Goal: Task Accomplishment & Management: Manage account settings

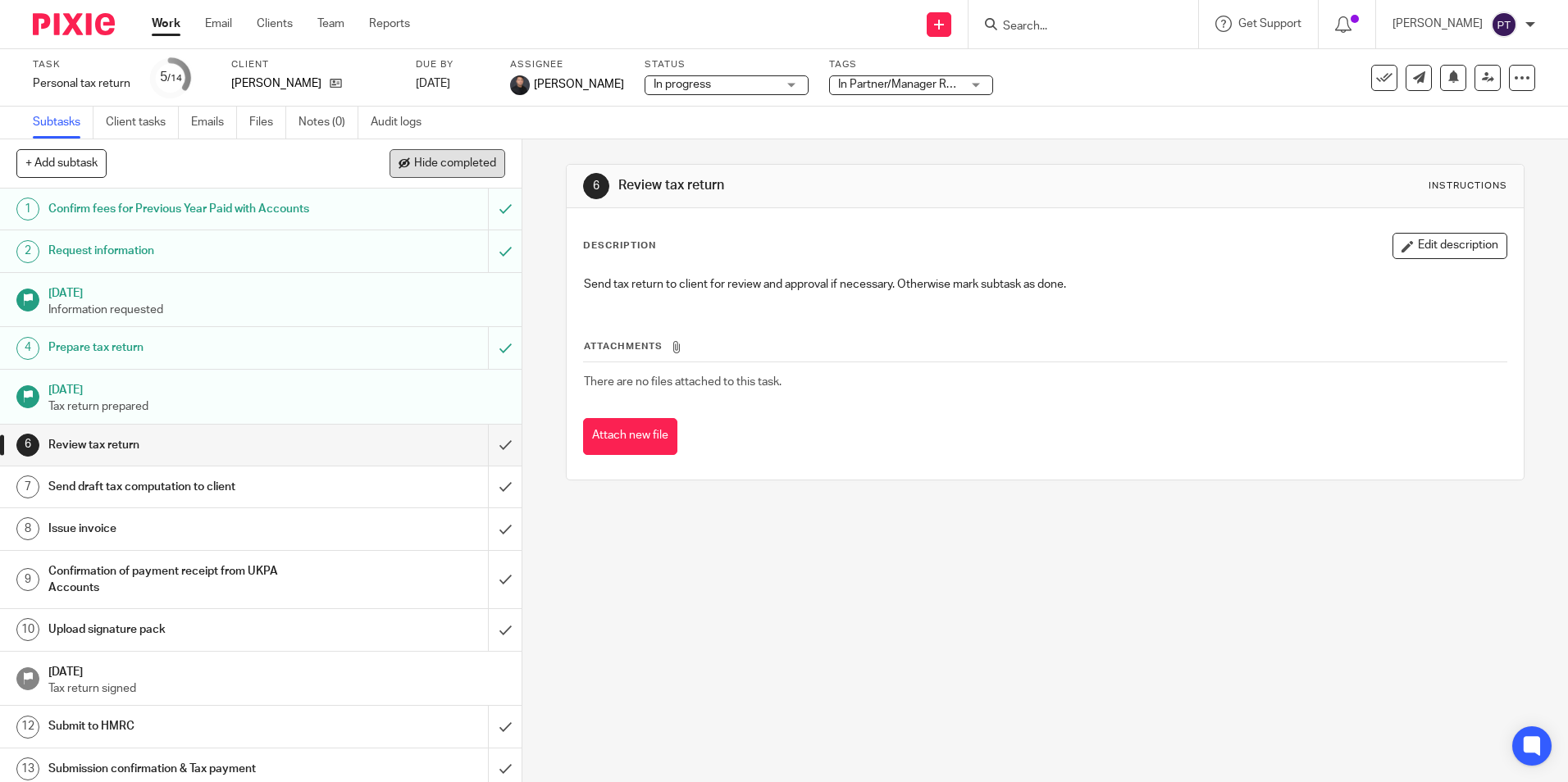
click at [409, 159] on button "Hide completed" at bounding box center [447, 164] width 115 height 28
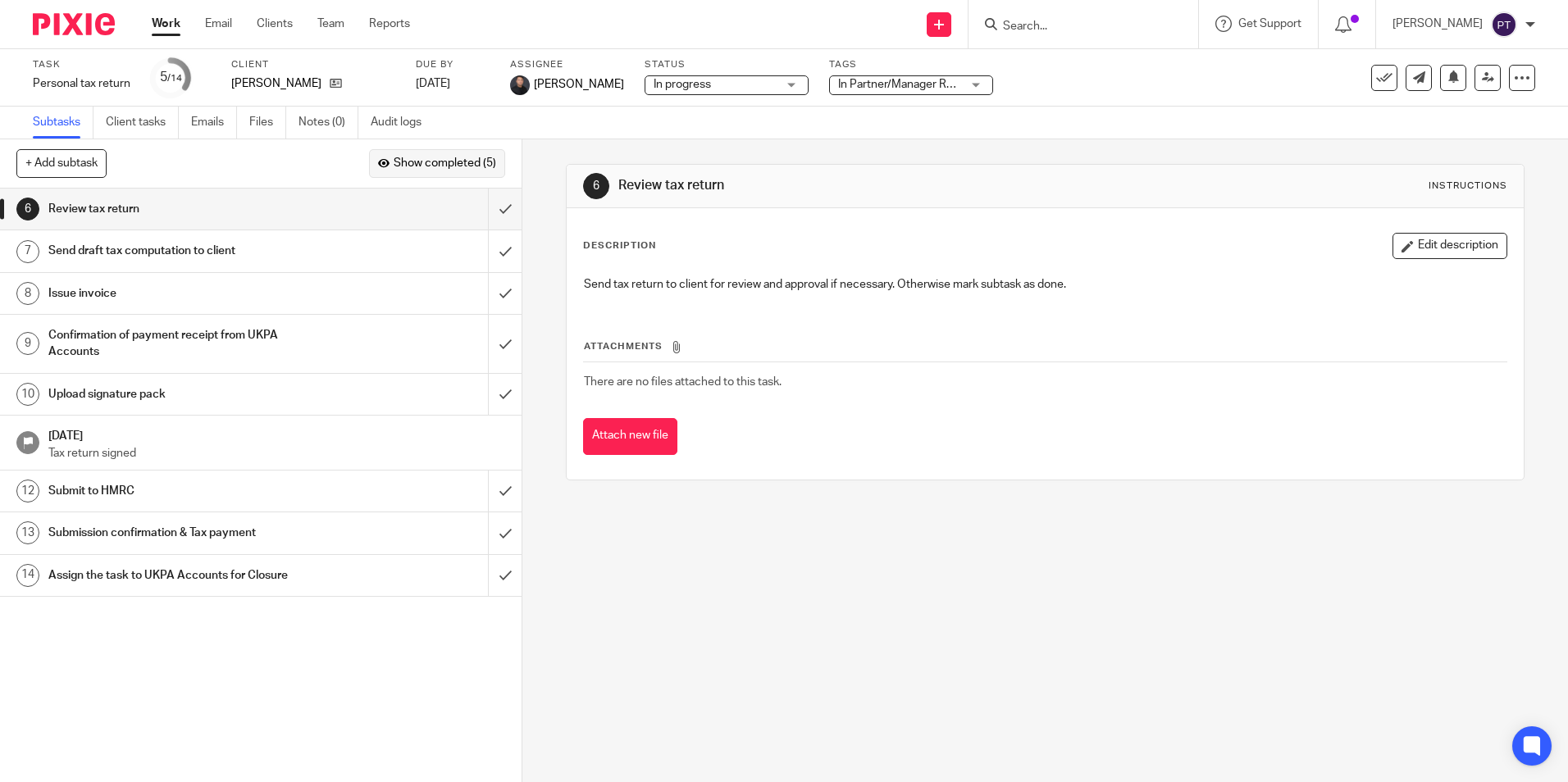
click at [442, 160] on span "Show completed (5)" at bounding box center [444, 164] width 102 height 13
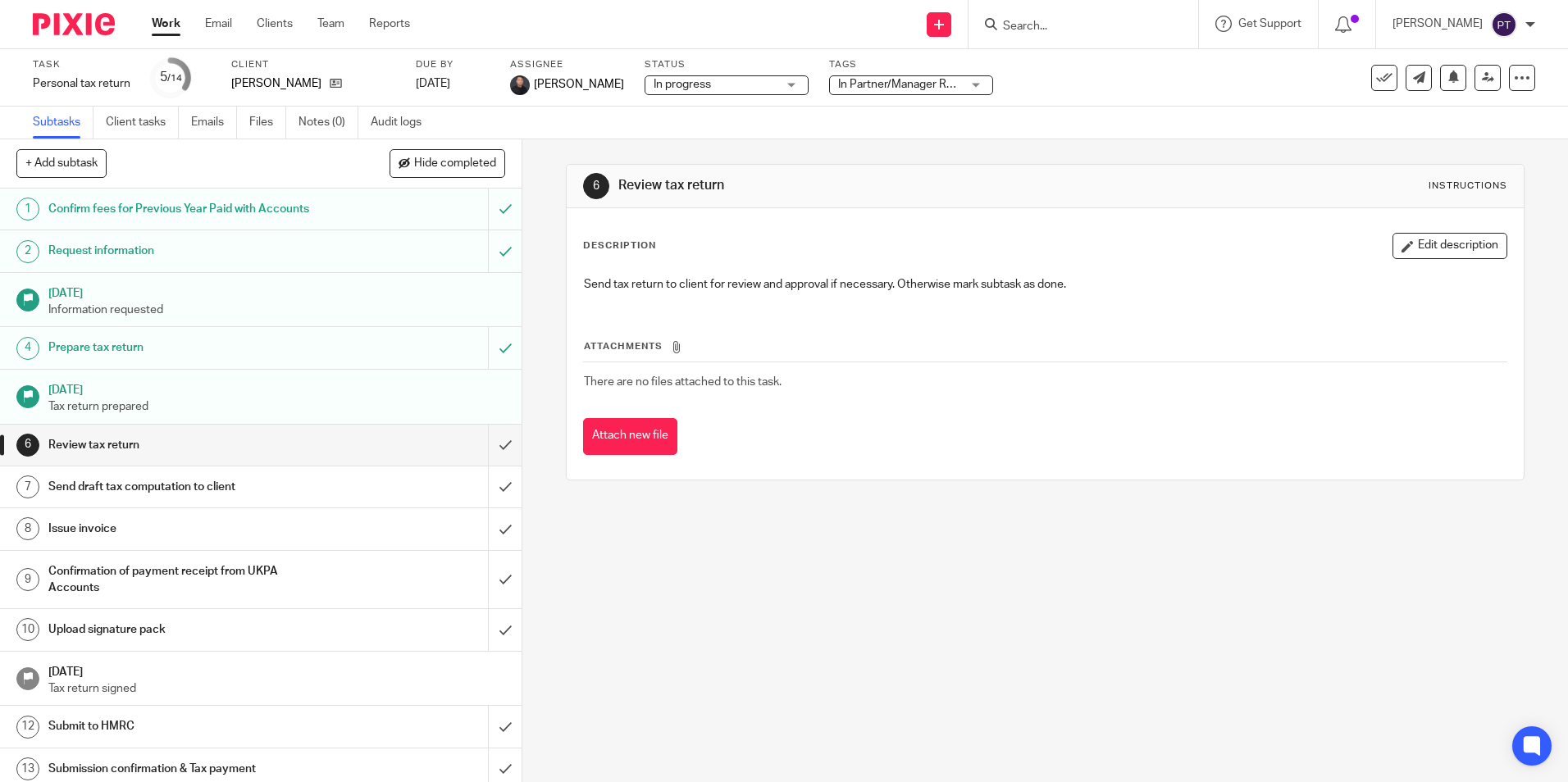
click at [63, 36] on div at bounding box center [67, 24] width 135 height 48
click at [91, 22] on img at bounding box center [73, 24] width 82 height 22
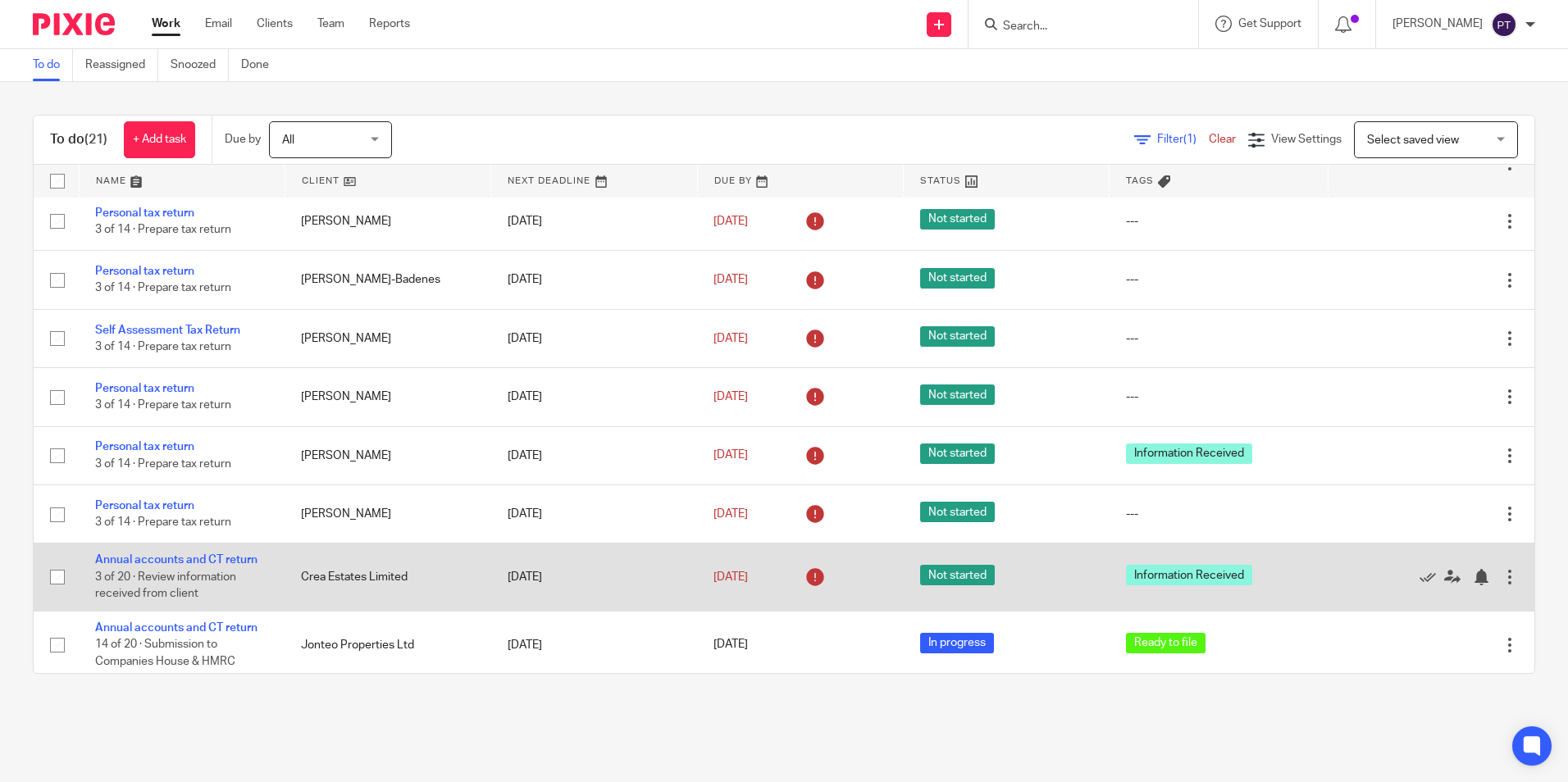
scroll to position [757, 0]
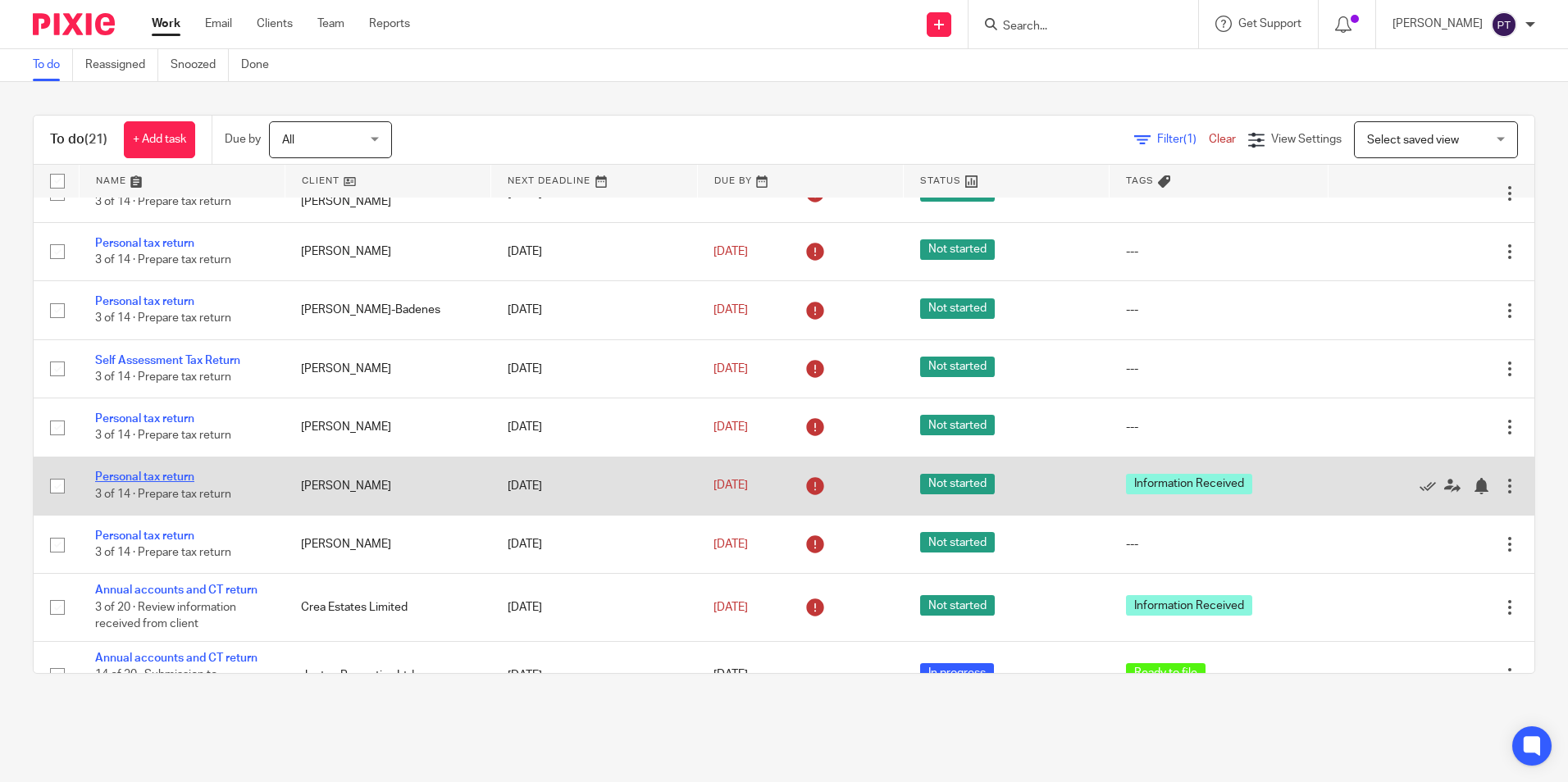
click at [162, 483] on link "Personal tax return" at bounding box center [145, 477] width 99 height 12
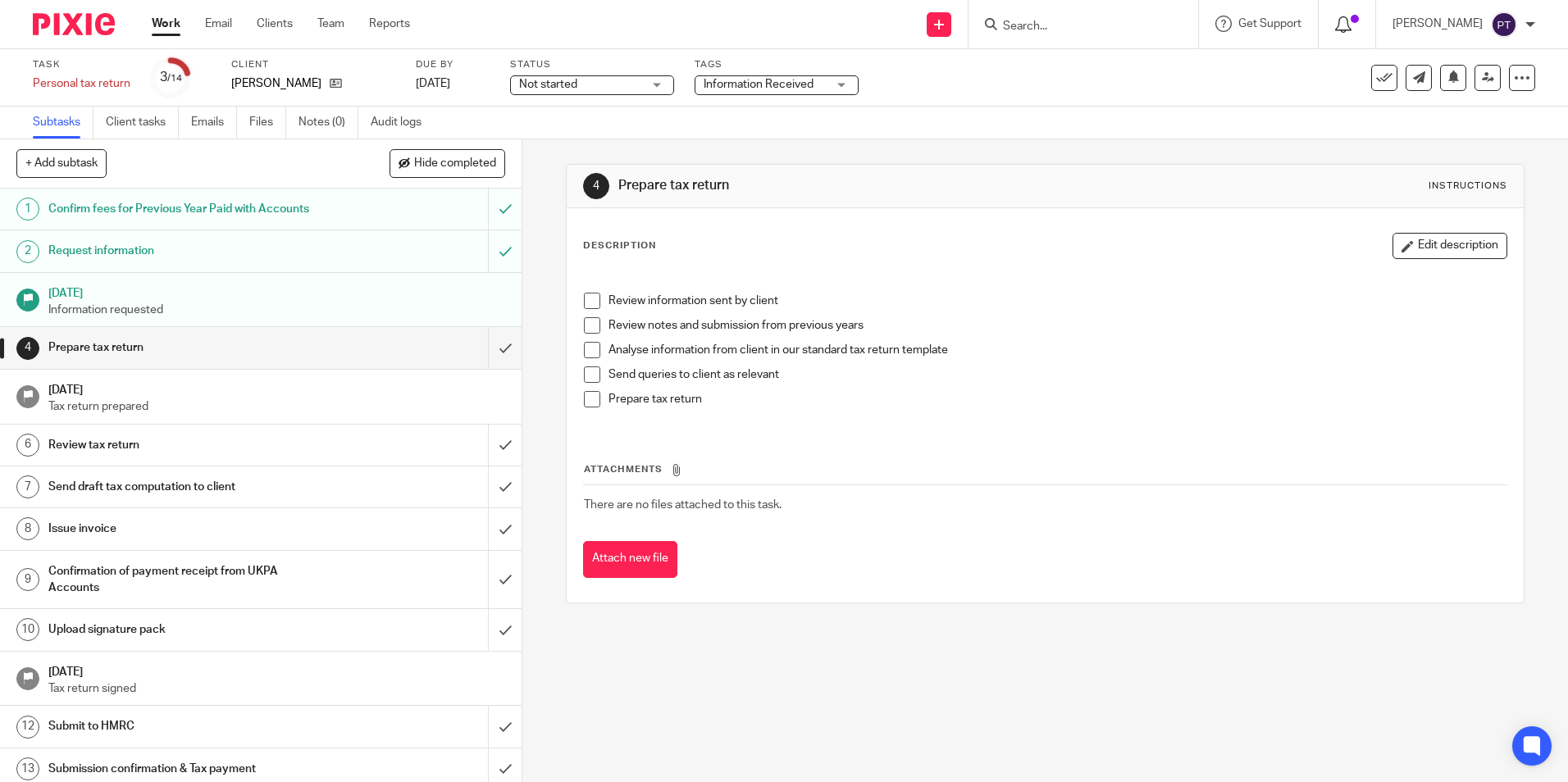
click at [1349, 27] on icon at bounding box center [1343, 25] width 17 height 17
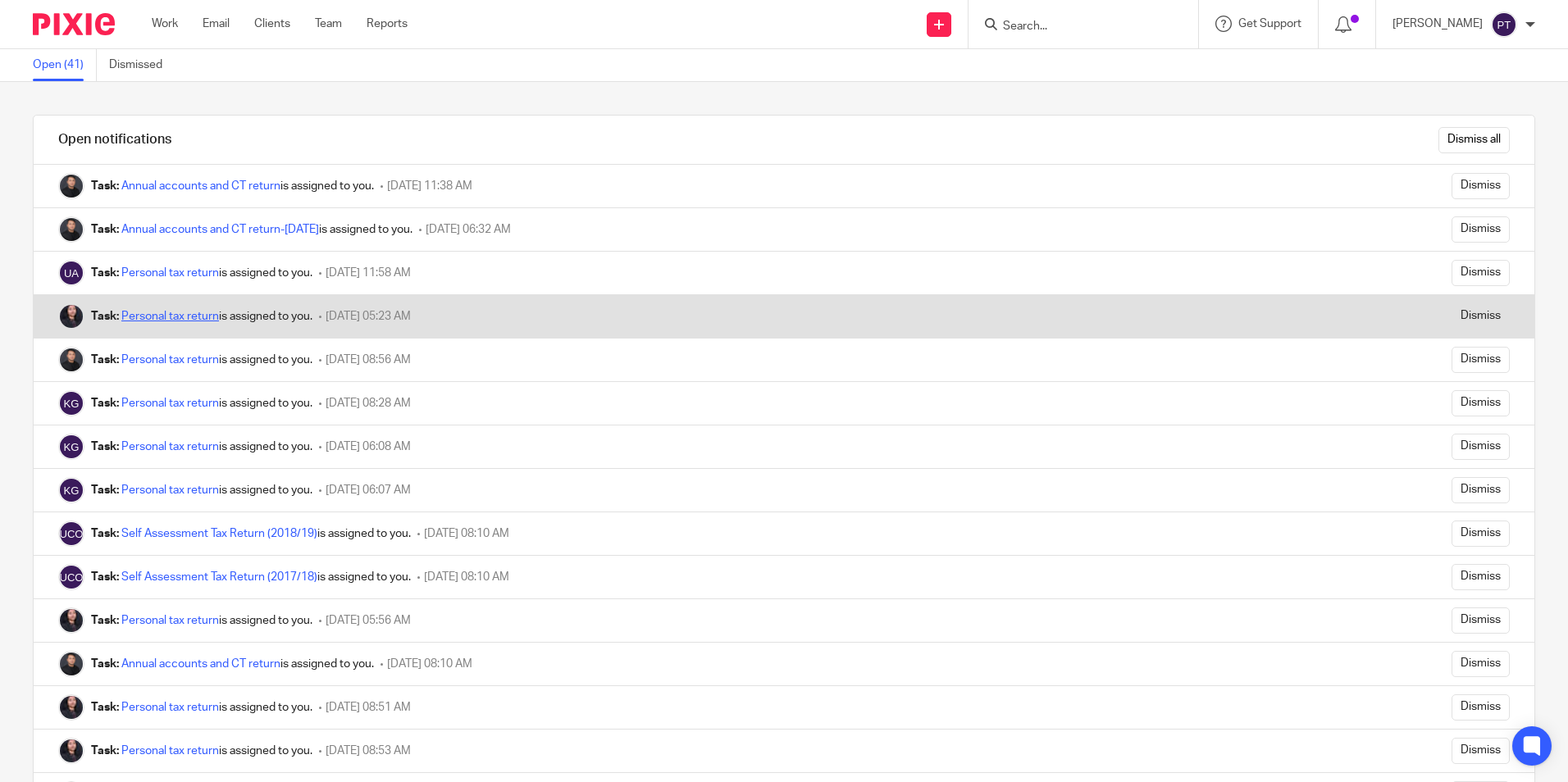
click at [143, 314] on link "Personal tax return" at bounding box center [169, 316] width 97 height 12
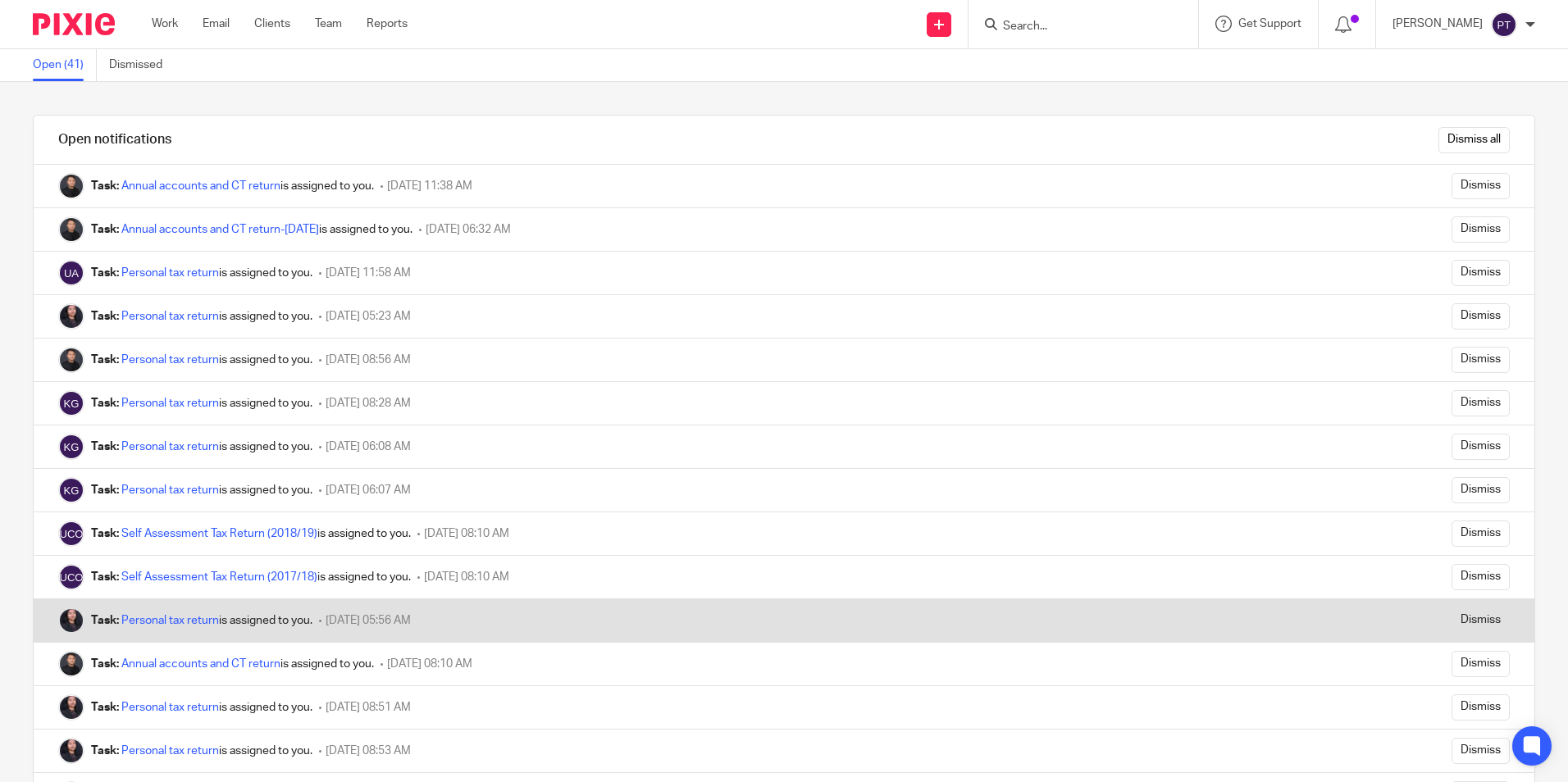
click at [160, 626] on div "Task: Personal tax return is assigned to you." at bounding box center [202, 621] width 222 height 17
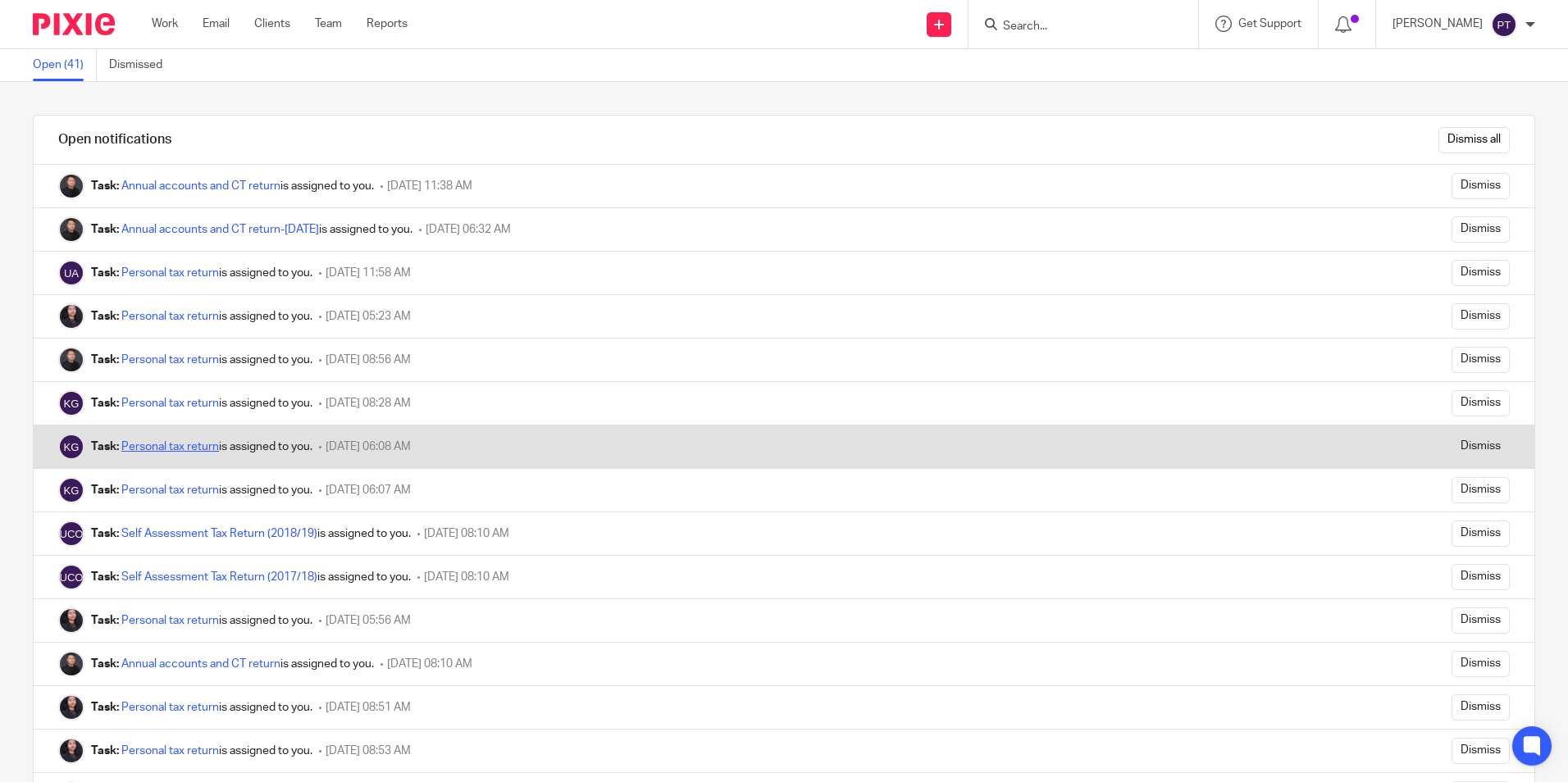
click at [164, 450] on link "Personal tax return" at bounding box center [169, 447] width 97 height 12
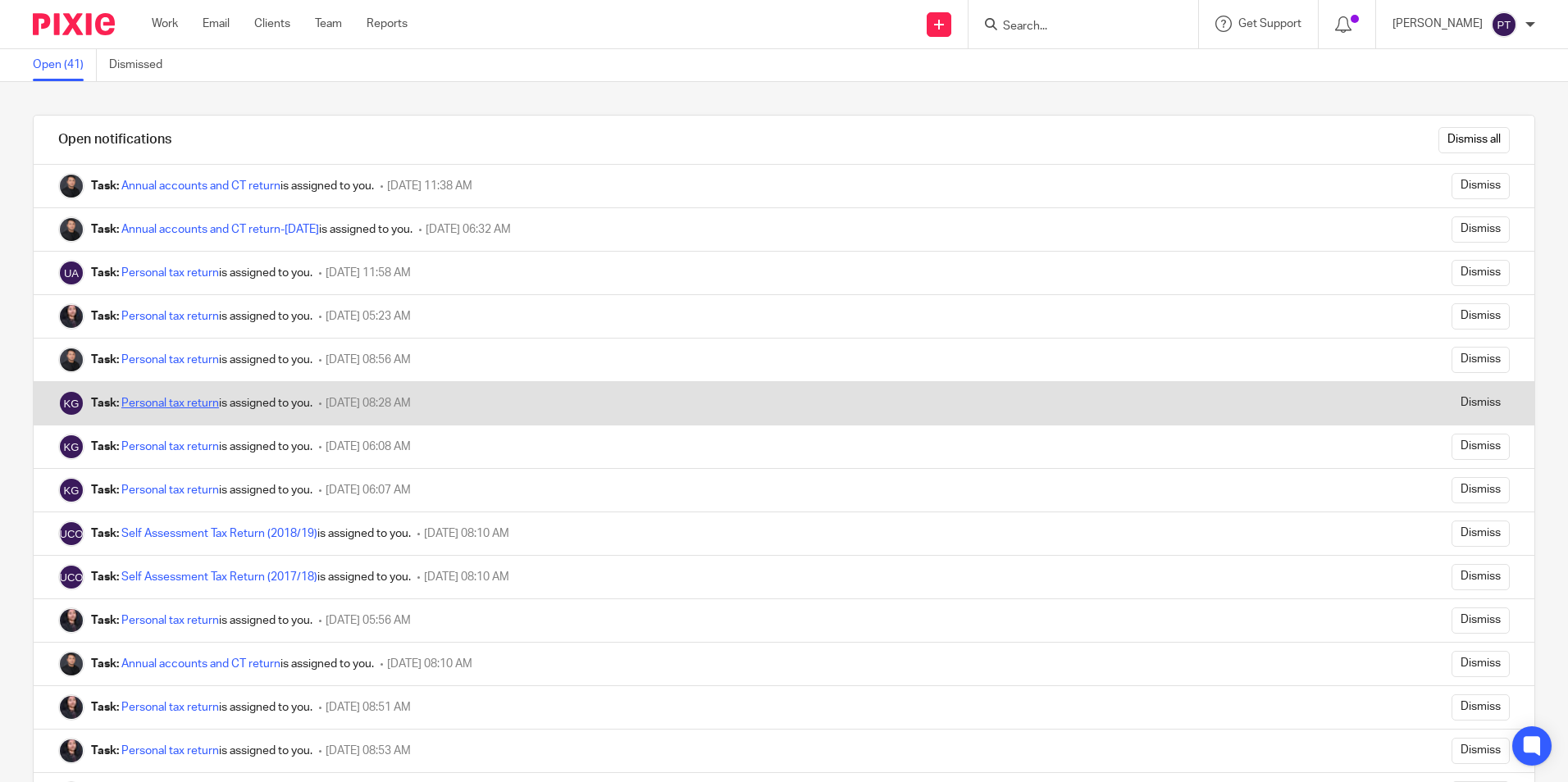
click at [186, 405] on link "Personal tax return" at bounding box center [169, 403] width 97 height 12
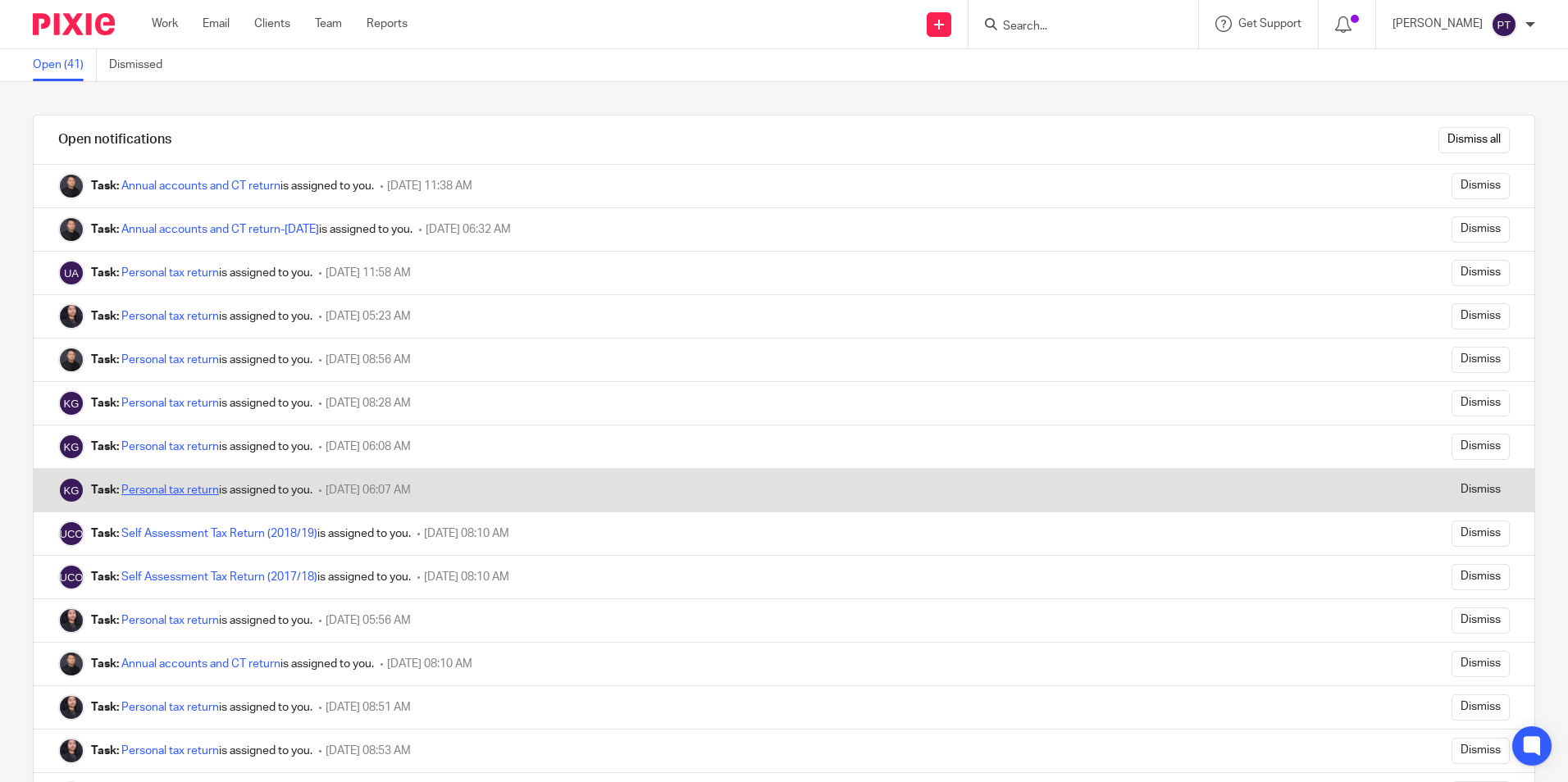
click at [162, 489] on link "Personal tax return" at bounding box center [169, 491] width 97 height 12
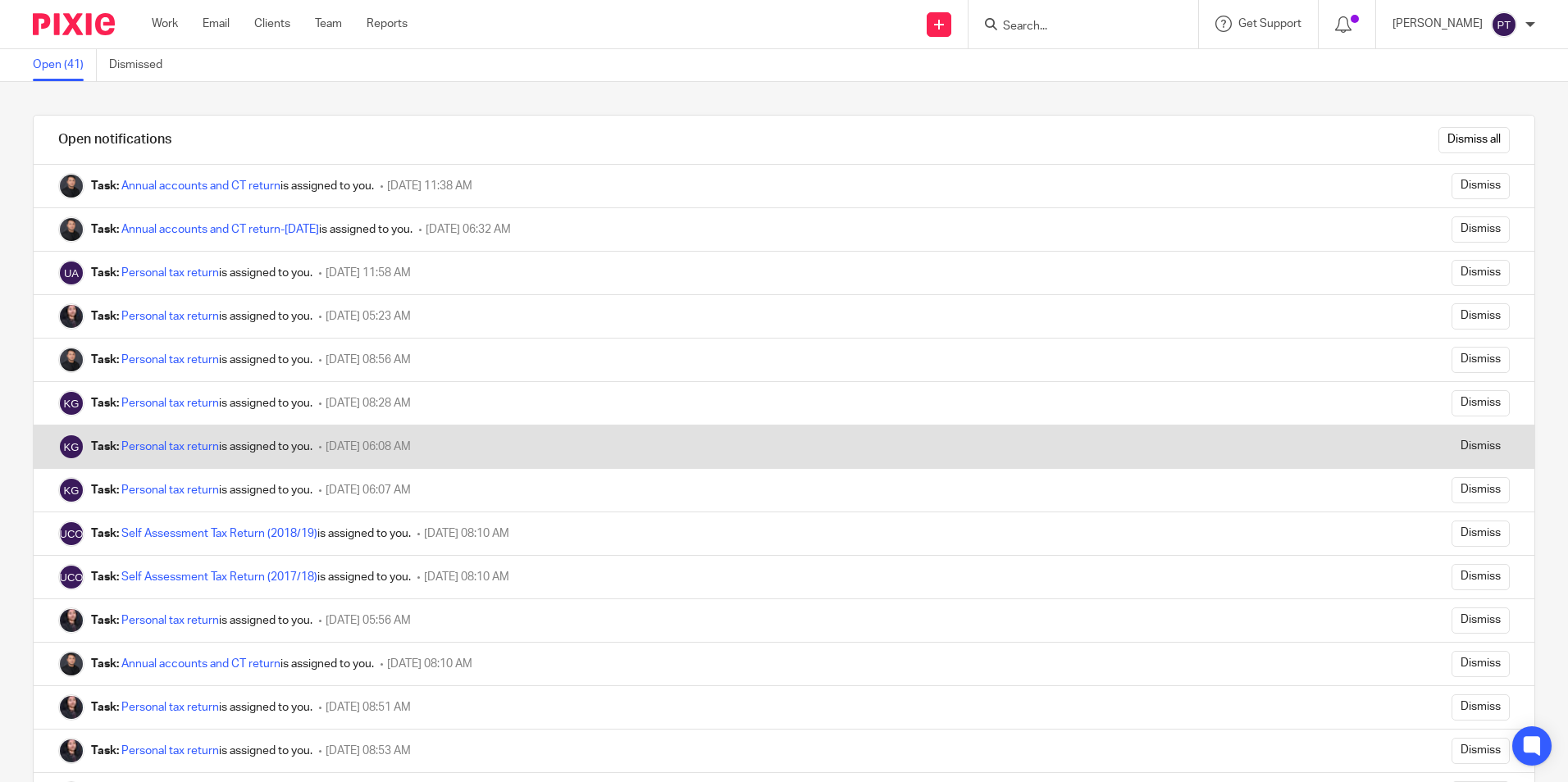
click at [164, 436] on div "Task: Personal tax return is assigned to you. 28 July 2025 06:08 AM" at bounding box center [651, 446] width 1237 height 42
click at [164, 443] on link "Personal tax return" at bounding box center [169, 447] width 97 height 12
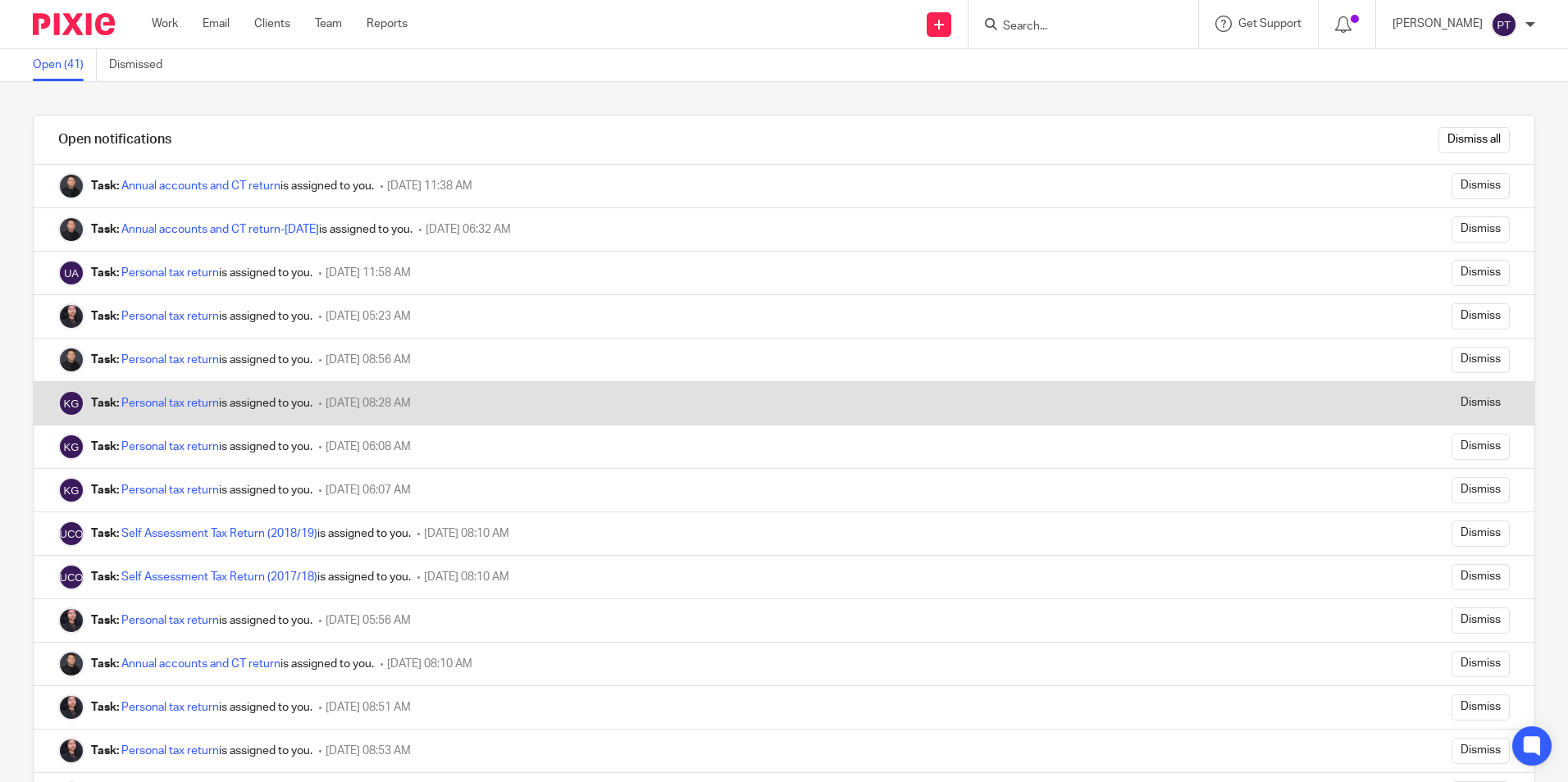
click at [164, 396] on div "Task: Personal tax return is assigned to you." at bounding box center [202, 403] width 222 height 17
click at [164, 404] on link "Personal tax return" at bounding box center [169, 403] width 97 height 12
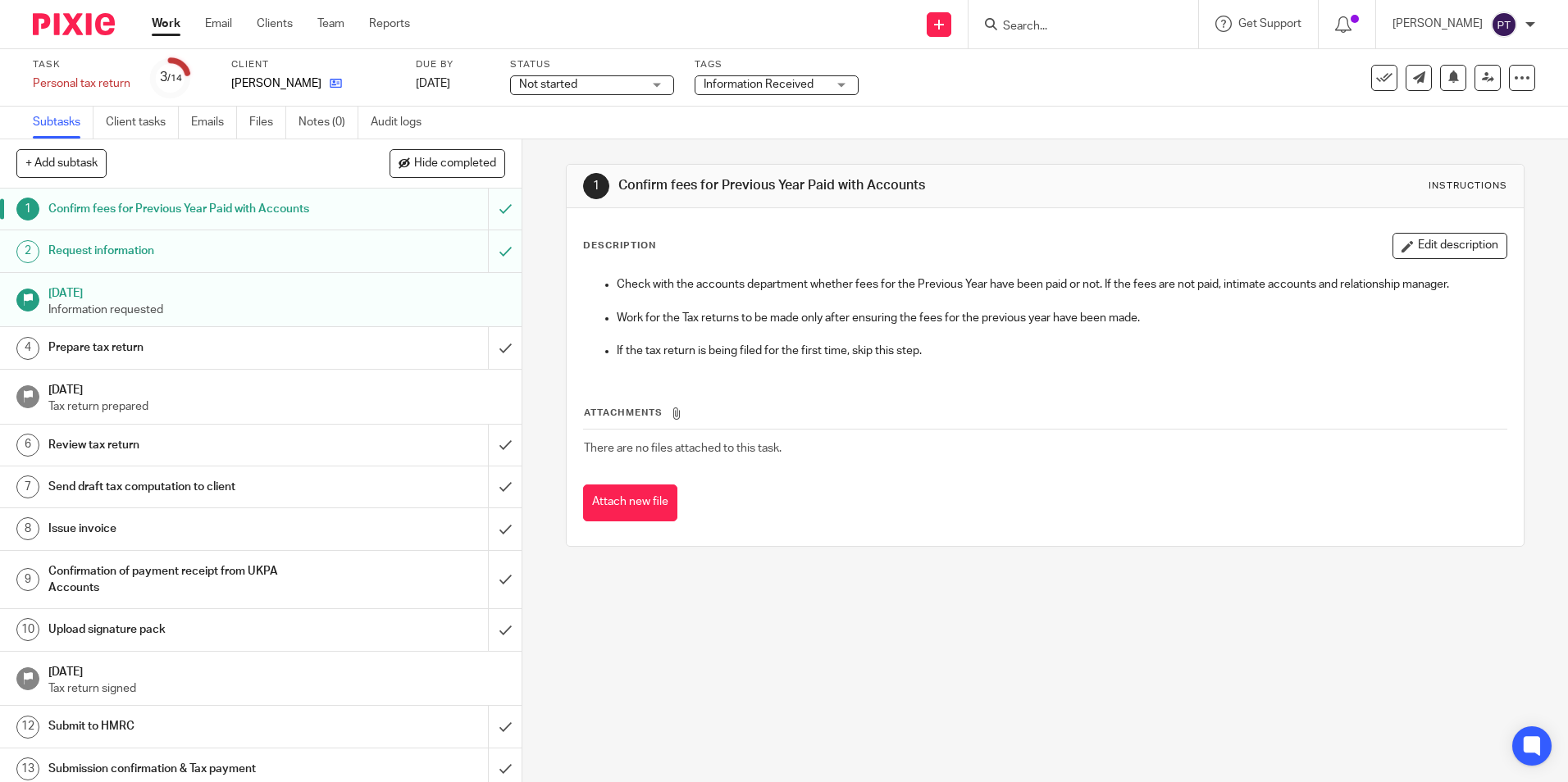
click at [321, 78] on link at bounding box center [331, 84] width 21 height 17
